Goal: Information Seeking & Learning: Learn about a topic

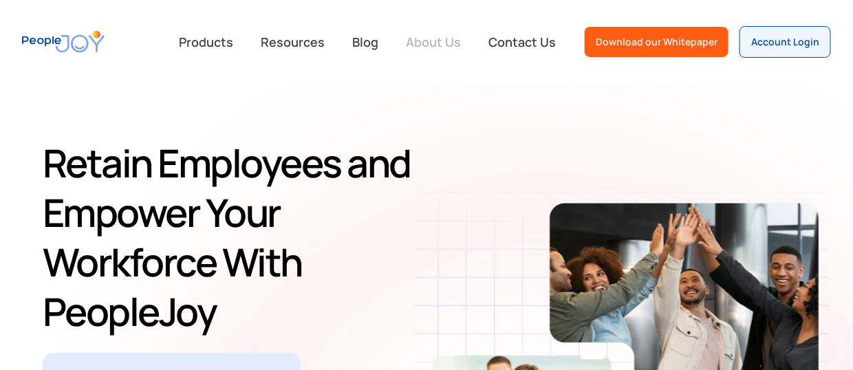
click at [440, 38] on link "About Us" at bounding box center [434, 42] width 72 height 30
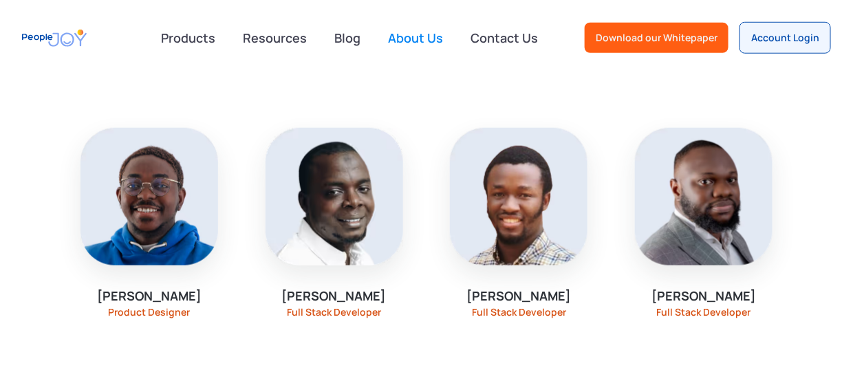
scroll to position [1754, 0]
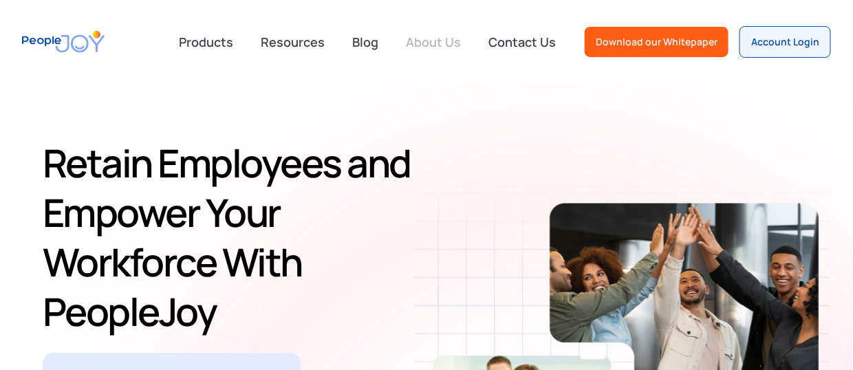
click at [455, 42] on link "About Us" at bounding box center [434, 42] width 72 height 30
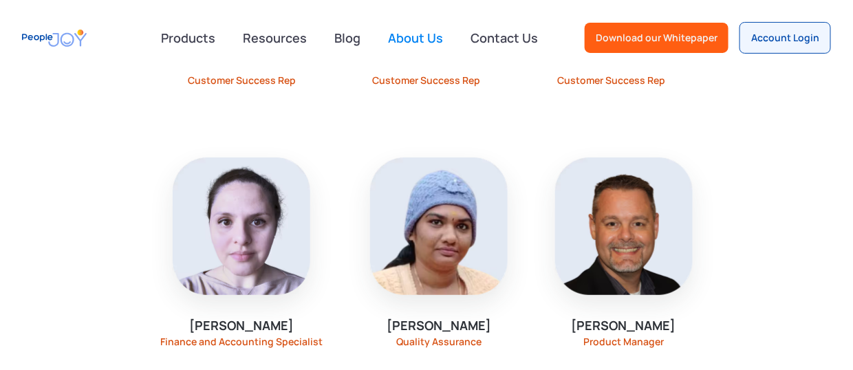
scroll to position [1718, 0]
